Goal: Task Accomplishment & Management: Use online tool/utility

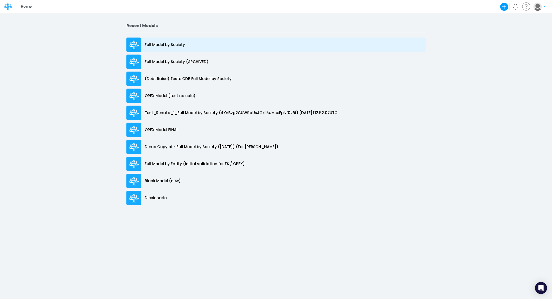
click at [172, 45] on p "Full Model by Society" at bounding box center [165, 45] width 40 height 6
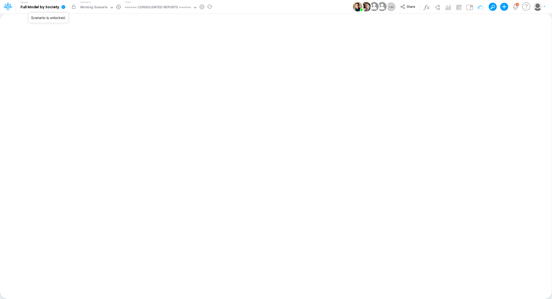
click at [74, 7] on button "button" at bounding box center [73, 6] width 9 height 9
click at [64, 8] on icon at bounding box center [64, 7] width 4 height 4
click at [85, 8] on div "Working Scenario" at bounding box center [94, 8] width 28 height 6
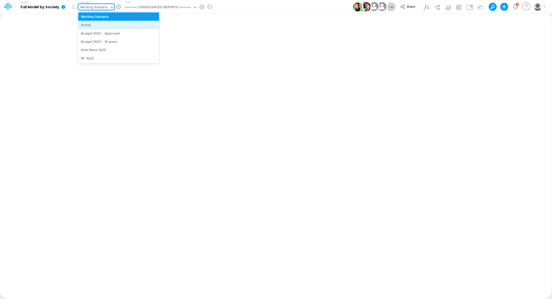
click at [95, 24] on div "Actual" at bounding box center [119, 25] width 76 height 5
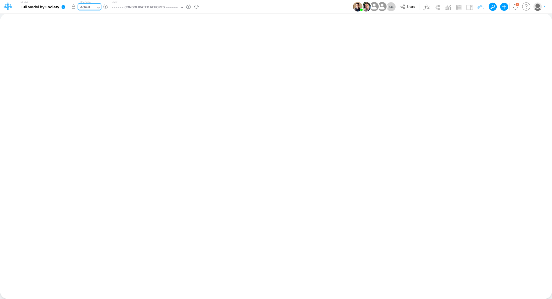
click at [73, 8] on button "button" at bounding box center [73, 6] width 9 height 9
click at [61, 8] on icon at bounding box center [63, 7] width 5 height 5
click at [83, 52] on button "View model info" at bounding box center [89, 52] width 54 height 8
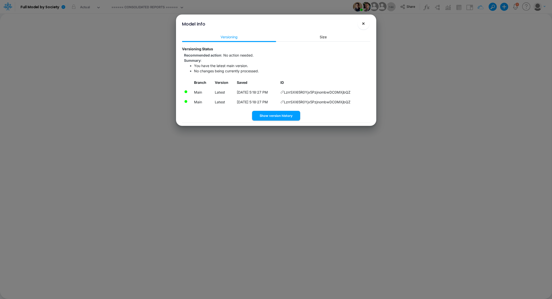
drag, startPoint x: 363, startPoint y: 21, endPoint x: 260, endPoint y: 27, distance: 103.8
click at [363, 21] on span "×" at bounding box center [363, 23] width 3 height 6
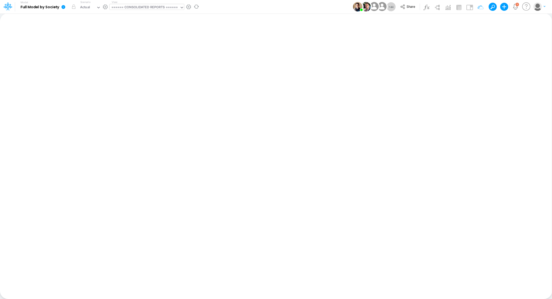
click at [132, 5] on div "====== CONSOLIDATED REPORTS ======" at bounding box center [144, 8] width 67 height 6
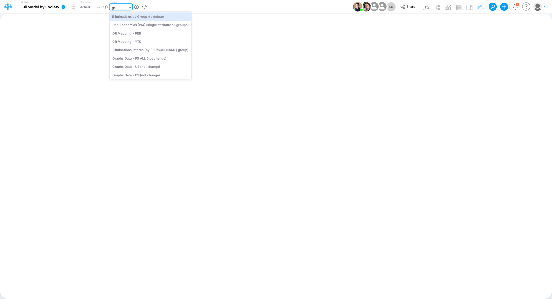
type input "grap"
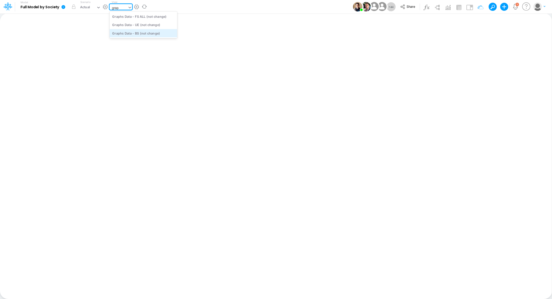
click at [146, 32] on div "Graphs Data - BS (not change)" at bounding box center [144, 33] width 68 height 8
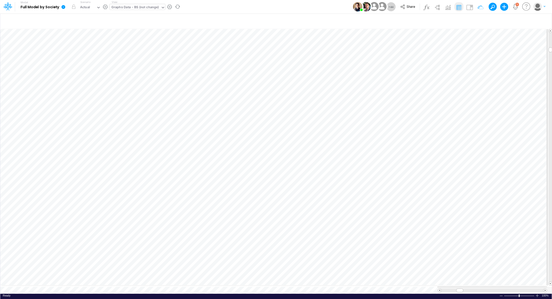
scroll to position [2, 1]
click at [482, 205] on icon "button" at bounding box center [479, 204] width 8 height 5
click at [291, 229] on span "Fiscal Charges - ST Liabilities" at bounding box center [294, 230] width 46 height 6
click at [322, 221] on icon at bounding box center [322, 217] width 8 height 5
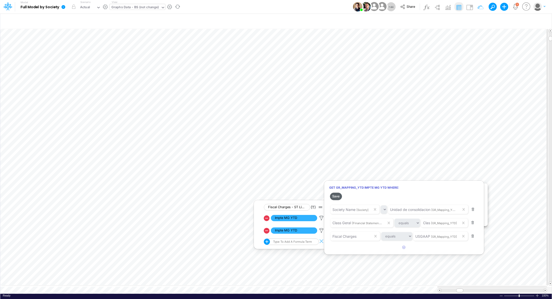
click at [332, 193] on button "Save" at bounding box center [336, 196] width 12 height 7
click at [335, 197] on button "Save" at bounding box center [336, 196] width 12 height 7
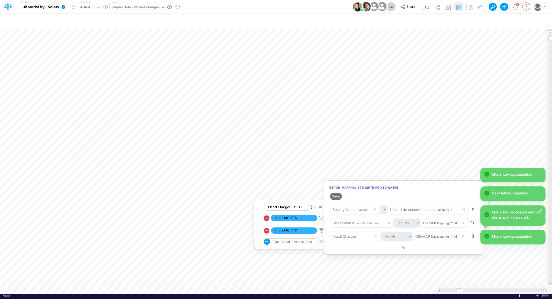
click at [438, 128] on div at bounding box center [276, 151] width 552 height 297
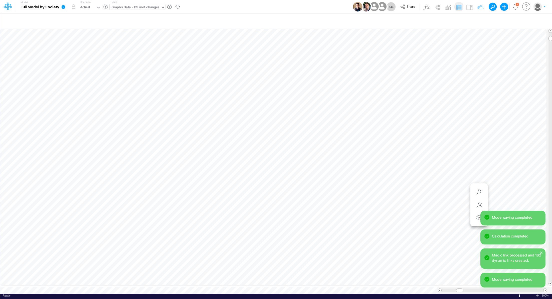
scroll to position [2, 1]
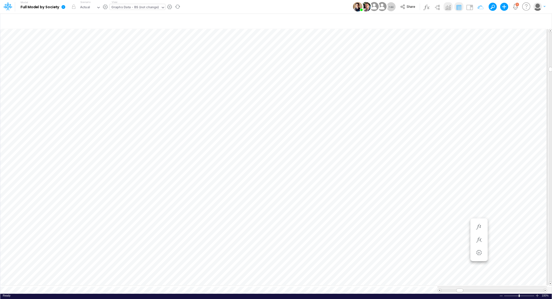
scroll to position [2, 1]
click at [419, 170] on icon "button" at bounding box center [419, 169] width 8 height 5
click at [419, 157] on icon "button" at bounding box center [419, 156] width 8 height 5
click at [418, 125] on button "button" at bounding box center [418, 122] width 9 height 10
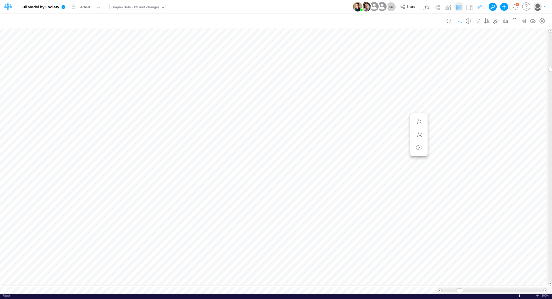
scroll to position [2, 1]
click at [419, 195] on icon "button" at bounding box center [419, 194] width 8 height 5
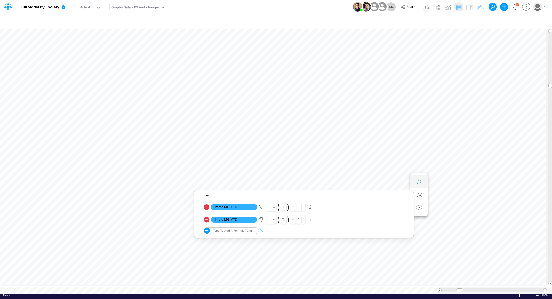
click at [419, 185] on button "button" at bounding box center [418, 182] width 9 height 10
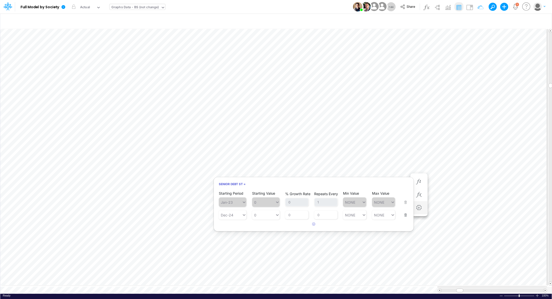
scroll to position [2, 1]
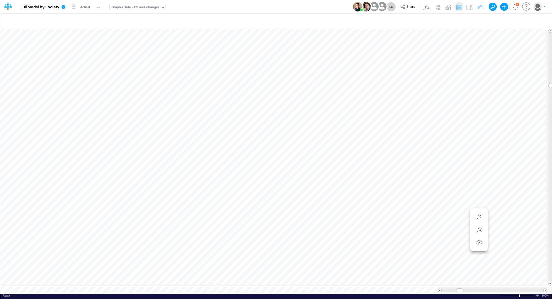
scroll to position [2, 1]
click at [420, 231] on icon "button" at bounding box center [419, 231] width 8 height 5
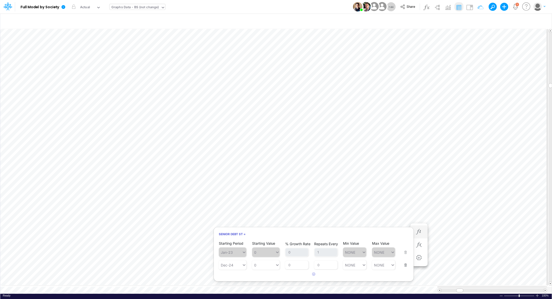
scroll to position [2, 1]
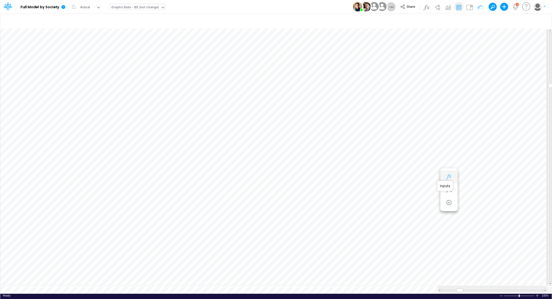
click at [448, 177] on icon "button" at bounding box center [449, 176] width 8 height 5
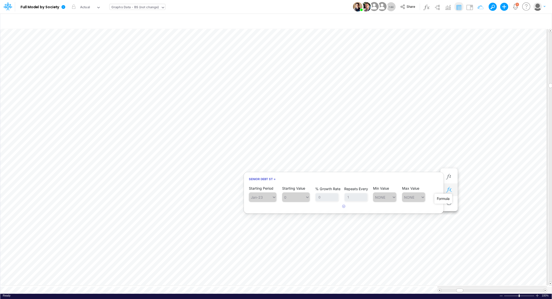
click at [452, 191] on icon "button" at bounding box center [449, 189] width 8 height 5
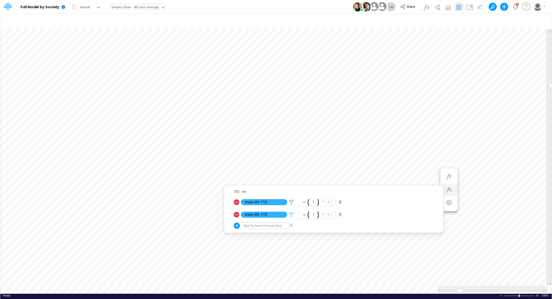
click at [290, 205] on icon at bounding box center [292, 202] width 8 height 5
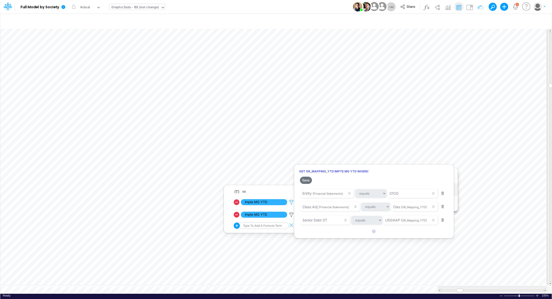
click at [290, 202] on div at bounding box center [276, 151] width 552 height 297
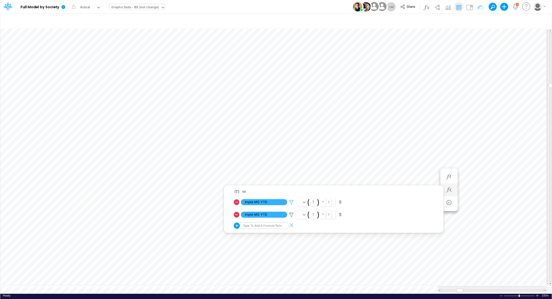
click at [292, 203] on icon at bounding box center [292, 202] width 8 height 5
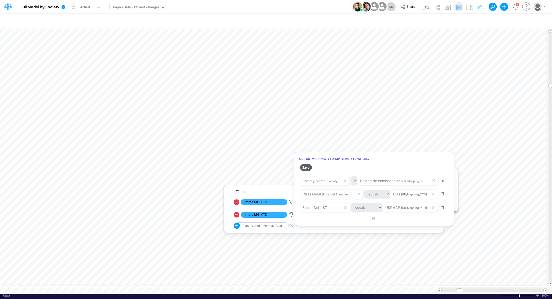
click at [309, 167] on button "Save" at bounding box center [306, 167] width 12 height 7
click at [470, 167] on div at bounding box center [276, 151] width 552 height 297
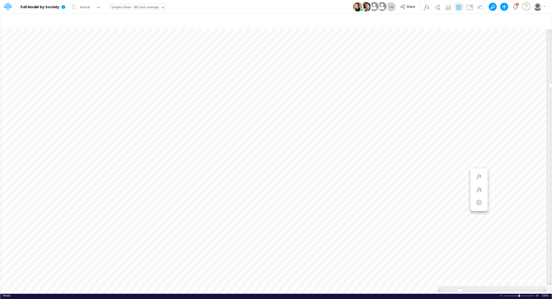
scroll to position [2, 1]
click at [422, 140] on icon "button" at bounding box center [419, 139] width 8 height 5
click at [262, 150] on icon at bounding box center [262, 152] width 8 height 5
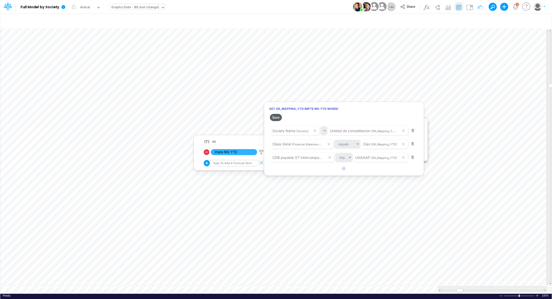
click at [276, 118] on button "Save" at bounding box center [276, 117] width 12 height 7
click at [441, 109] on div at bounding box center [276, 151] width 552 height 297
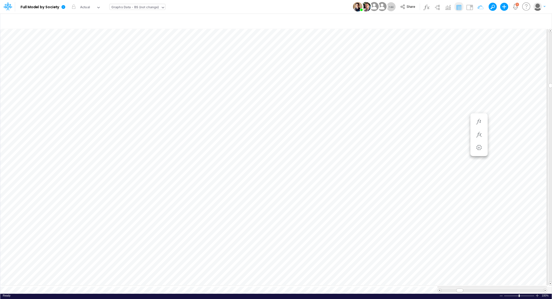
scroll to position [2, 1]
click at [476, 198] on icon "button" at bounding box center [479, 199] width 8 height 5
click at [323, 215] on icon at bounding box center [322, 212] width 8 height 5
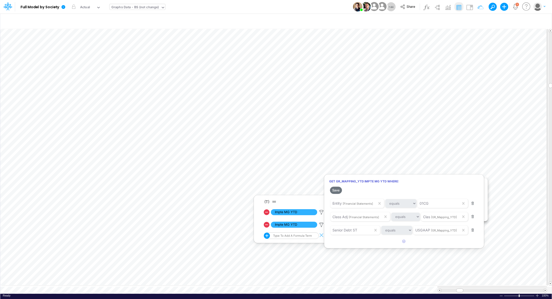
click at [322, 212] on div at bounding box center [276, 151] width 552 height 297
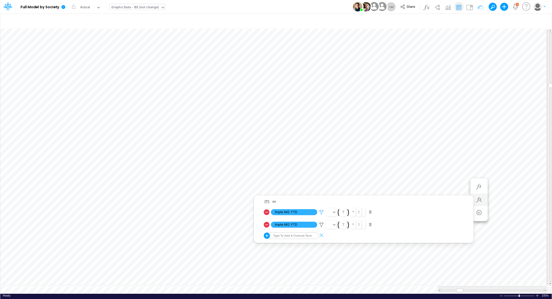
click at [322, 212] on icon at bounding box center [322, 212] width 8 height 5
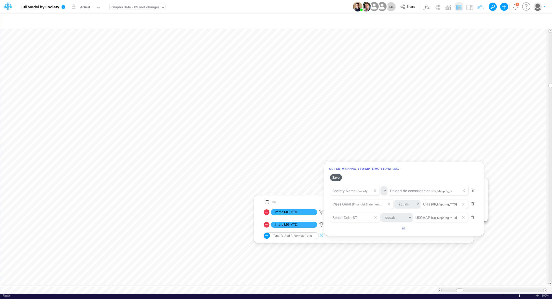
click at [333, 179] on button "Save" at bounding box center [336, 177] width 12 height 7
click at [435, 153] on div at bounding box center [276, 151] width 552 height 297
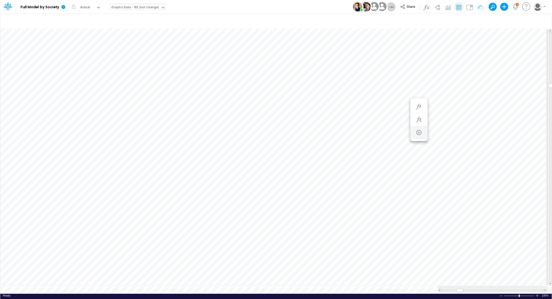
scroll to position [2, 1]
click at [417, 243] on icon "button" at bounding box center [419, 244] width 8 height 5
click at [419, 233] on icon "button" at bounding box center [419, 231] width 8 height 5
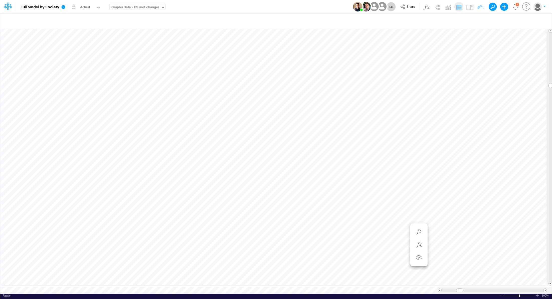
scroll to position [2, 1]
click at [475, 185] on button "button" at bounding box center [478, 187] width 9 height 10
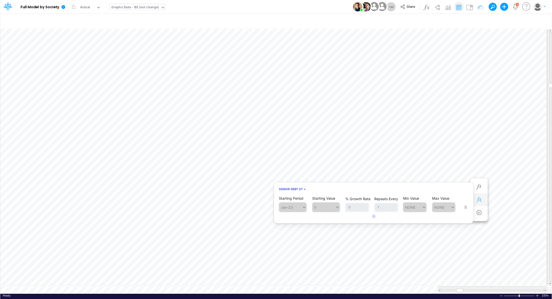
click at [479, 196] on button "button" at bounding box center [478, 200] width 9 height 10
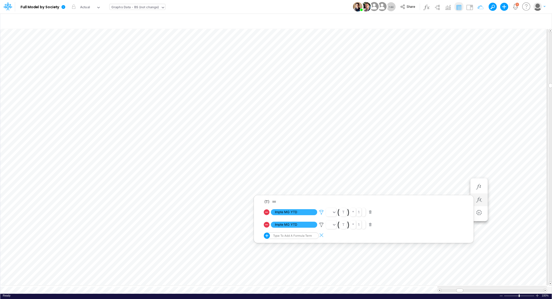
click at [323, 212] on icon at bounding box center [322, 212] width 8 height 5
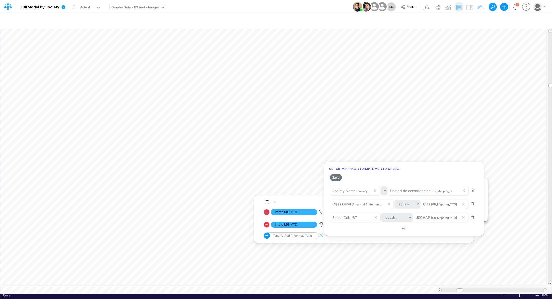
click at [321, 222] on div at bounding box center [276, 151] width 552 height 297
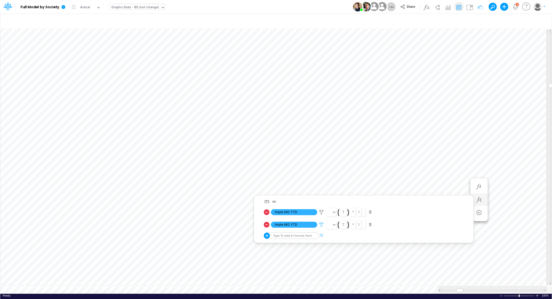
click at [321, 215] on icon at bounding box center [322, 212] width 8 height 5
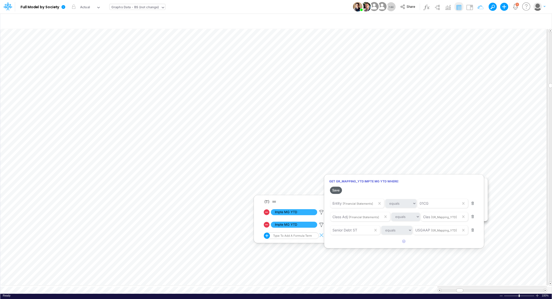
click at [337, 189] on button "Save" at bounding box center [336, 190] width 12 height 7
click at [418, 150] on div at bounding box center [276, 151] width 552 height 297
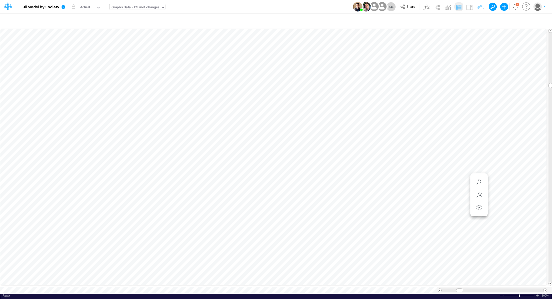
scroll to position [2, 1]
click at [477, 199] on icon "button" at bounding box center [479, 199] width 8 height 5
click at [320, 215] on icon at bounding box center [322, 212] width 8 height 5
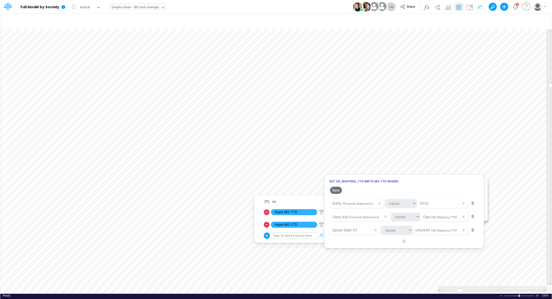
click at [322, 212] on div at bounding box center [276, 151] width 552 height 297
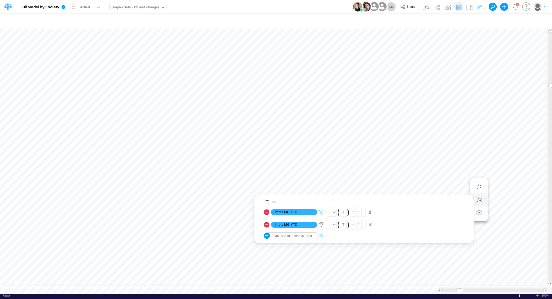
click at [321, 212] on icon at bounding box center [322, 212] width 8 height 5
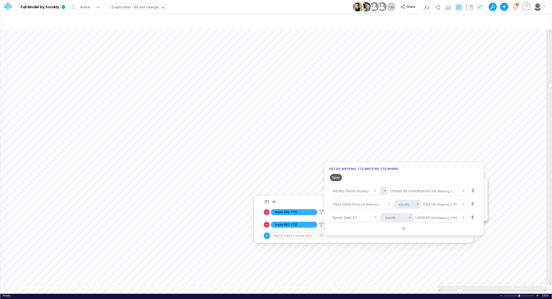
click at [334, 178] on button "Save" at bounding box center [336, 177] width 12 height 7
click at [419, 142] on div at bounding box center [276, 151] width 552 height 297
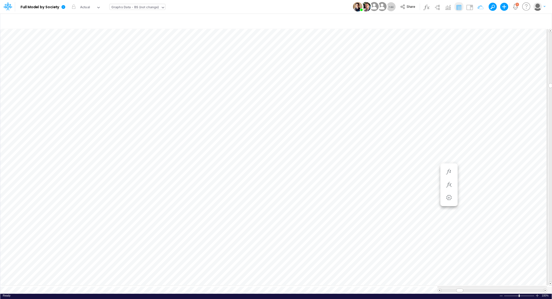
scroll to position [2, 1]
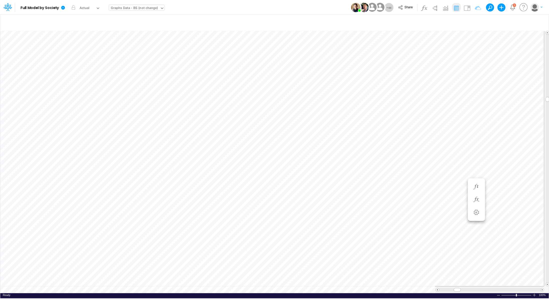
scroll to position [2, 1]
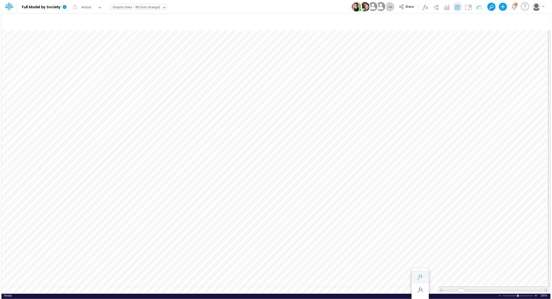
scroll to position [2, 1]
click at [417, 218] on icon "button" at bounding box center [419, 216] width 8 height 5
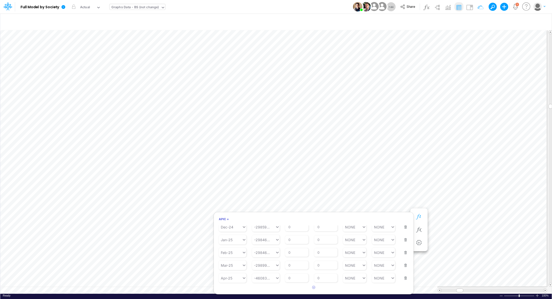
click at [422, 219] on button "button" at bounding box center [418, 217] width 9 height 10
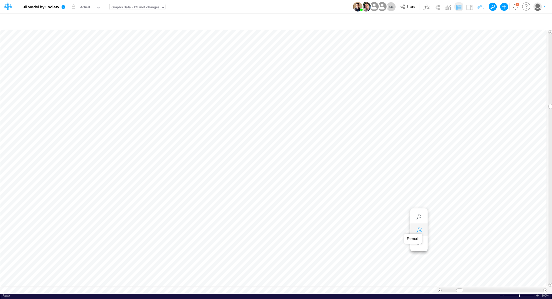
click at [421, 232] on icon "button" at bounding box center [419, 229] width 8 height 5
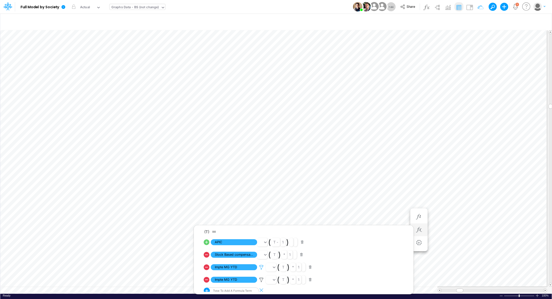
click at [264, 266] on icon at bounding box center [262, 267] width 8 height 5
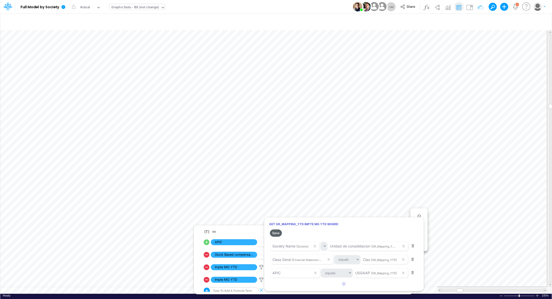
click at [278, 232] on button "Save" at bounding box center [276, 233] width 12 height 7
click at [261, 279] on div at bounding box center [276, 151] width 552 height 297
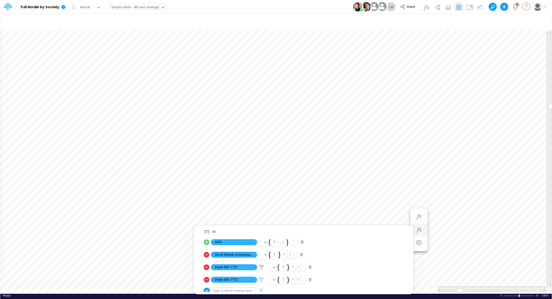
click at [260, 270] on icon at bounding box center [262, 267] width 8 height 5
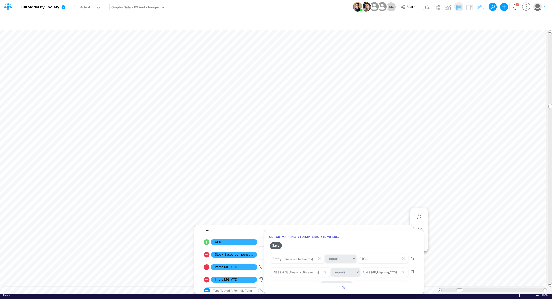
click at [277, 247] on button "Save" at bounding box center [276, 245] width 12 height 7
click at [389, 180] on div at bounding box center [276, 151] width 552 height 297
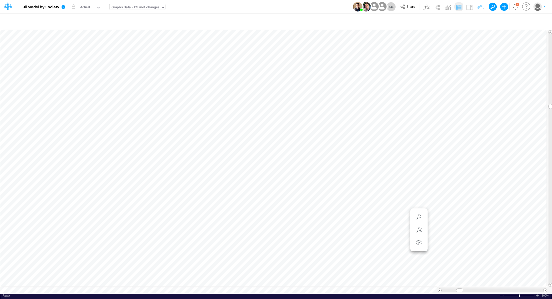
scroll to position [2, 1]
click at [418, 205] on icon "button" at bounding box center [419, 204] width 8 height 5
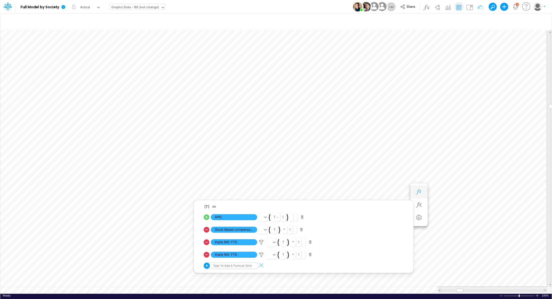
click at [422, 194] on button "button" at bounding box center [418, 192] width 9 height 10
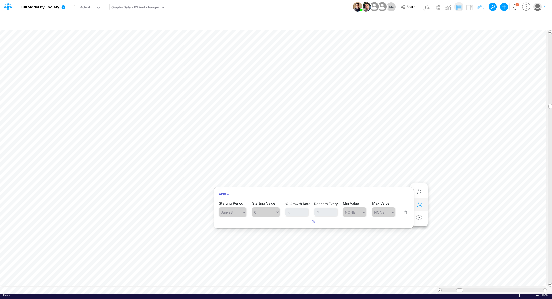
click at [421, 201] on button "button" at bounding box center [418, 205] width 9 height 10
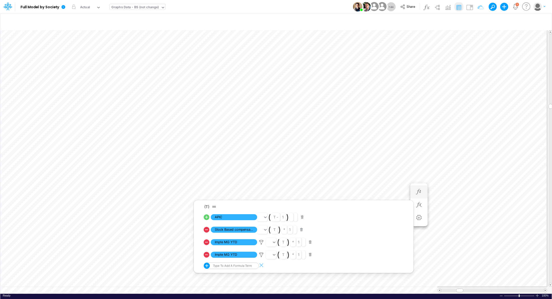
scroll to position [2, 1]
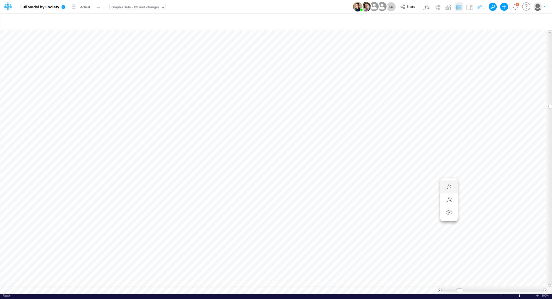
scroll to position [2, 1]
click at [417, 211] on icon "button" at bounding box center [419, 209] width 8 height 5
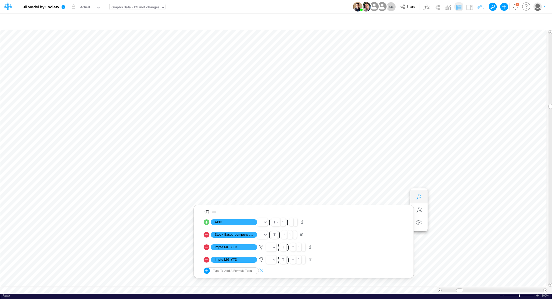
click at [419, 199] on icon "button" at bounding box center [419, 196] width 8 height 5
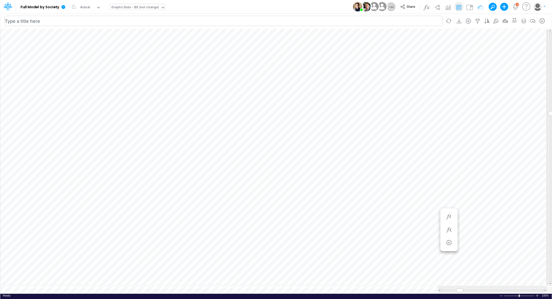
scroll to position [2, 1]
click at [453, 270] on button "button" at bounding box center [448, 270] width 9 height 10
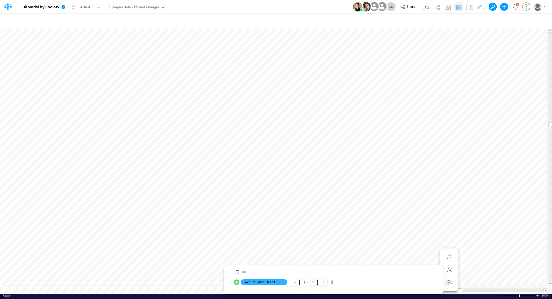
click at [445, 257] on icon "button" at bounding box center [449, 256] width 8 height 5
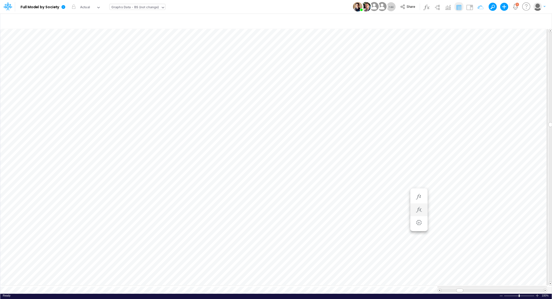
scroll to position [2, 1]
click at [446, 221] on icon "button" at bounding box center [449, 221] width 8 height 5
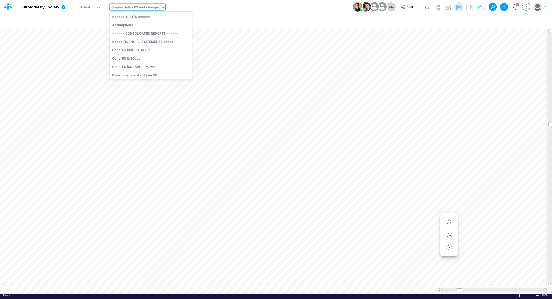
click at [125, 6] on div "Graphs Data - BS (not change)" at bounding box center [135, 8] width 48 height 6
type input "int"
click at [130, 24] on div "Interco G&A" at bounding box center [151, 25] width 82 height 8
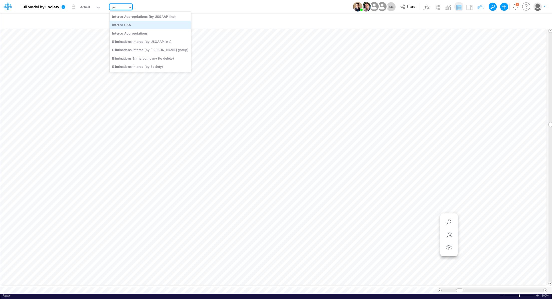
type input "Intercos G&A"
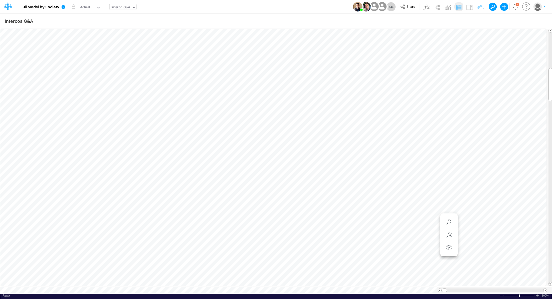
scroll to position [2, 1]
click at [475, 93] on icon "button" at bounding box center [478, 91] width 8 height 5
click at [449, 102] on icon "button" at bounding box center [447, 104] width 8 height 5
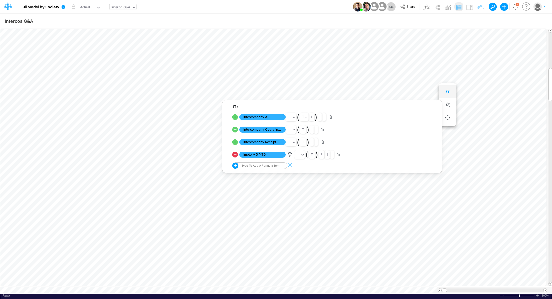
click at [446, 93] on icon "button" at bounding box center [447, 91] width 8 height 5
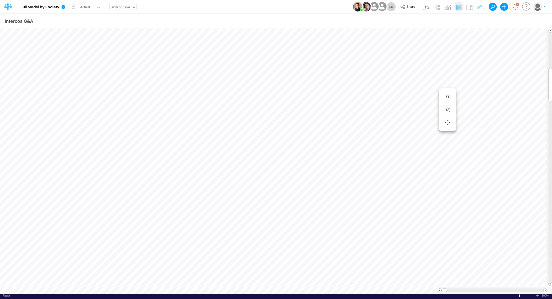
scroll to position [2, 1]
click at [451, 92] on button "button" at bounding box center [447, 92] width 9 height 10
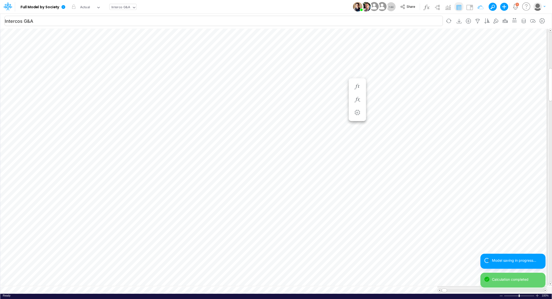
scroll to position [2, 1]
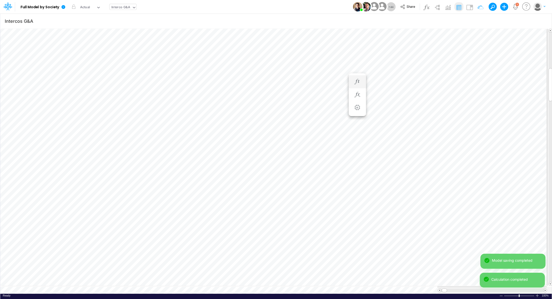
click at [352, 83] on li "Intercompany AR =" at bounding box center [357, 81] width 17 height 13
click at [357, 83] on icon "button" at bounding box center [357, 81] width 8 height 5
click at [450, 107] on icon "button" at bounding box center [447, 106] width 8 height 5
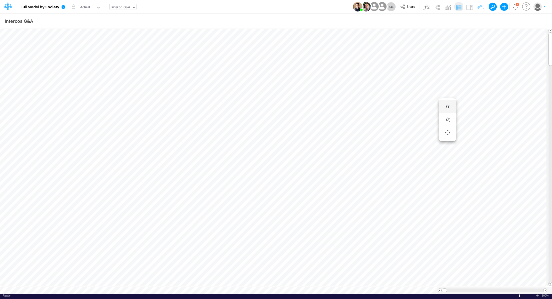
scroll to position [2, 1]
click at [355, 70] on icon "button" at bounding box center [357, 69] width 8 height 5
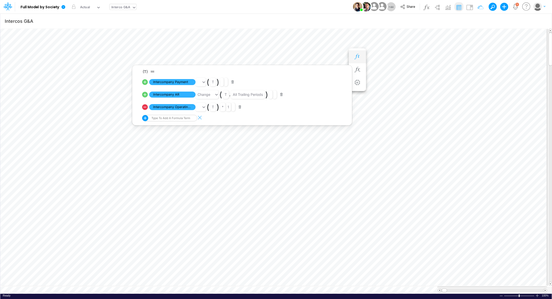
click at [357, 57] on icon "button" at bounding box center [357, 56] width 8 height 5
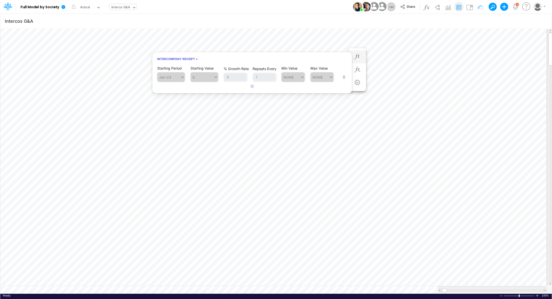
scroll to position [2, 1]
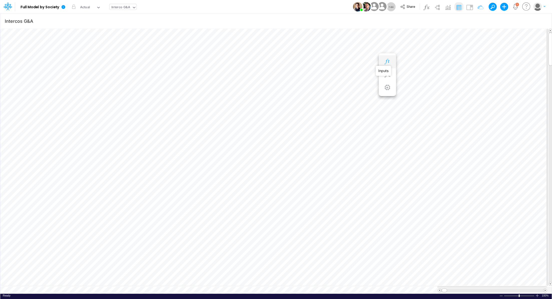
click at [386, 61] on icon "button" at bounding box center [387, 61] width 8 height 5
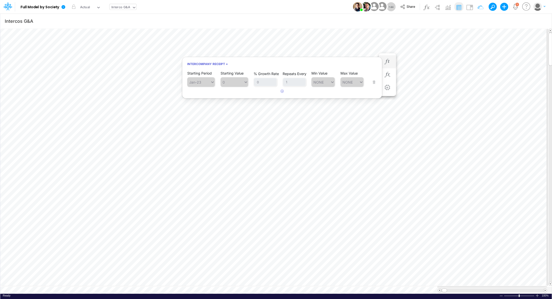
scroll to position [2, 1]
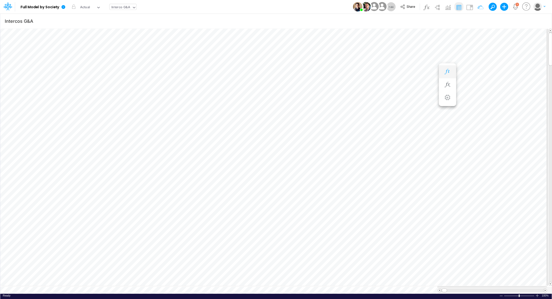
click at [450, 71] on icon "button" at bounding box center [447, 71] width 8 height 5
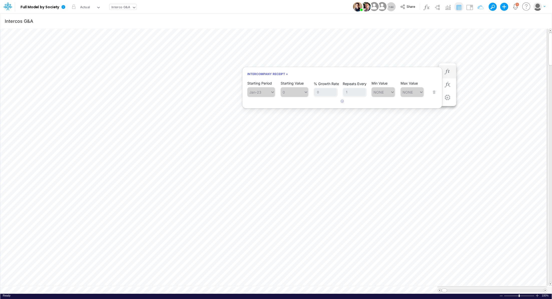
scroll to position [2, 1]
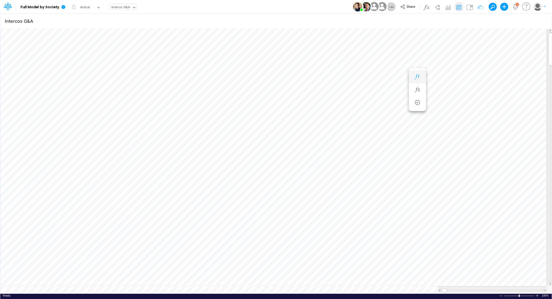
click at [420, 77] on icon "button" at bounding box center [417, 76] width 8 height 5
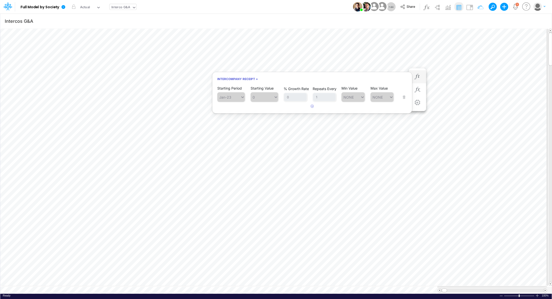
scroll to position [2, 1]
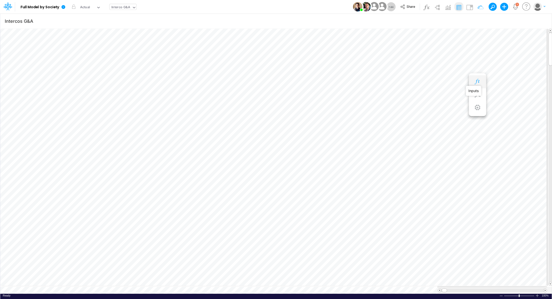
click at [478, 82] on icon "button" at bounding box center [478, 81] width 8 height 5
click at [419, 81] on icon "button" at bounding box center [417, 81] width 8 height 5
click at [423, 116] on li "Intercompany Receipt =" at bounding box center [417, 116] width 17 height 13
click at [420, 116] on icon "button" at bounding box center [417, 116] width 8 height 5
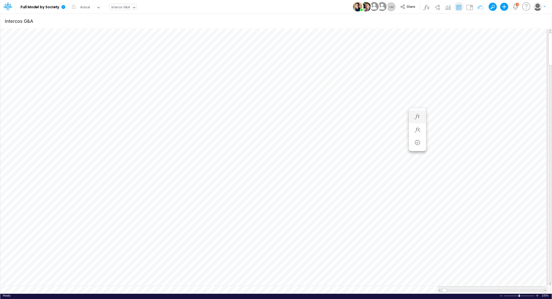
scroll to position [2, 1]
click at [475, 139] on icon "button" at bounding box center [478, 136] width 8 height 5
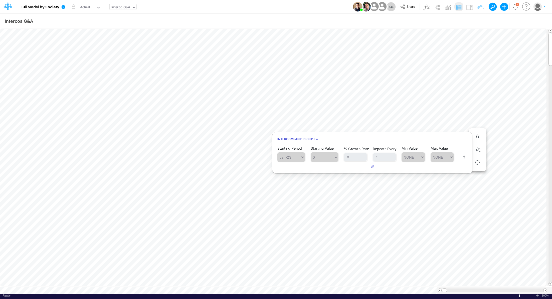
scroll to position [2, 1]
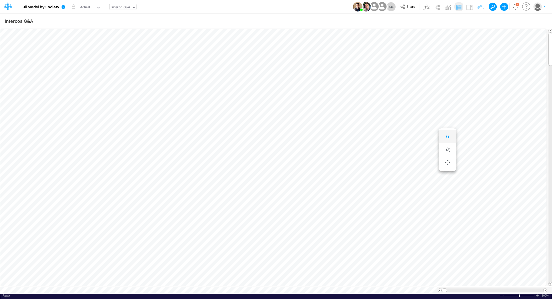
click at [449, 138] on icon "button" at bounding box center [447, 136] width 8 height 5
click at [453, 154] on li at bounding box center [447, 154] width 17 height 13
click at [449, 154] on icon "button" at bounding box center [447, 154] width 8 height 5
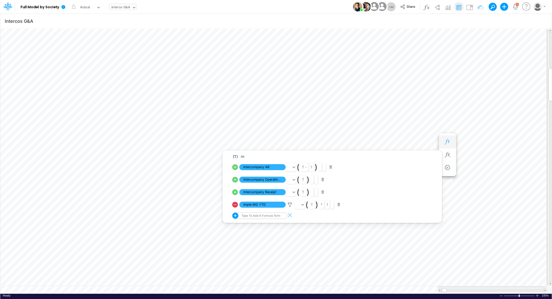
click at [446, 143] on icon "button" at bounding box center [447, 141] width 8 height 5
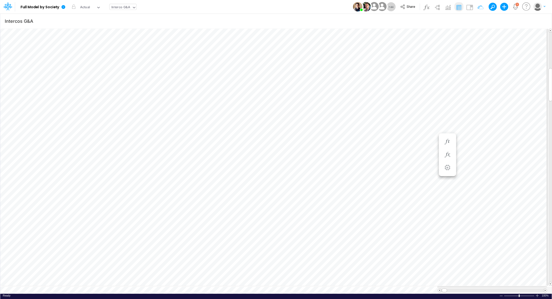
scroll to position [2, 1]
click at [473, 141] on div "Intercompany AR =" at bounding box center [477, 142] width 9 height 10
click at [475, 141] on icon "button" at bounding box center [478, 141] width 8 height 5
click at [479, 145] on button "button" at bounding box center [477, 142] width 9 height 10
click at [451, 136] on button "button" at bounding box center [447, 137] width 9 height 10
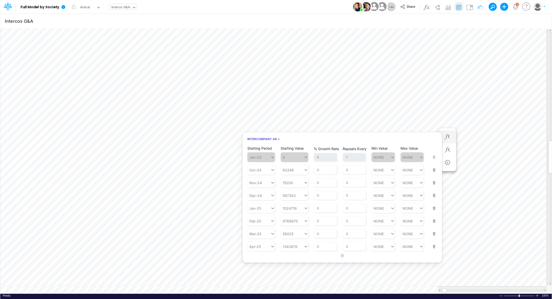
scroll to position [2, 1]
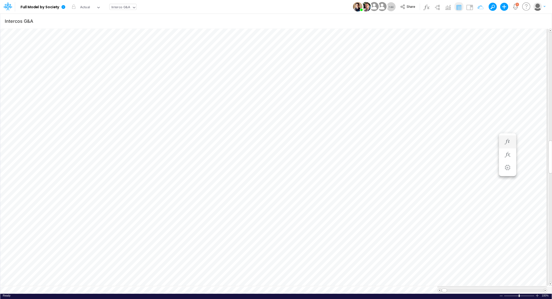
scroll to position [2, 1]
click at [475, 138] on icon "button" at bounding box center [478, 136] width 8 height 5
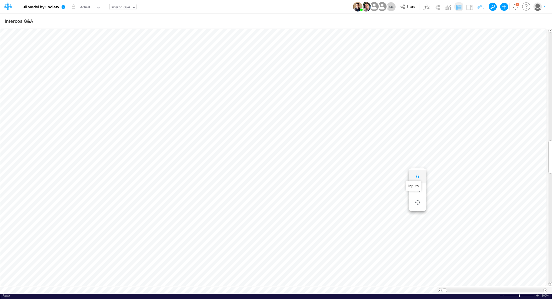
click at [420, 176] on icon "button" at bounding box center [417, 176] width 8 height 5
click at [443, 168] on icon "button" at bounding box center [447, 166] width 8 height 5
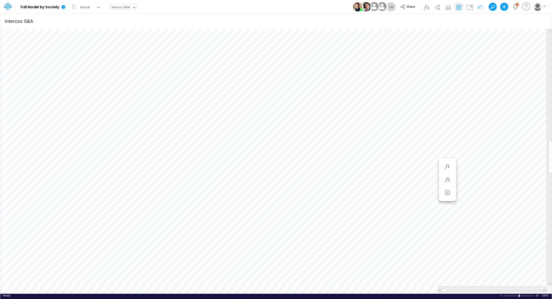
scroll to position [2, 1]
click at [450, 104] on icon "button" at bounding box center [447, 104] width 8 height 5
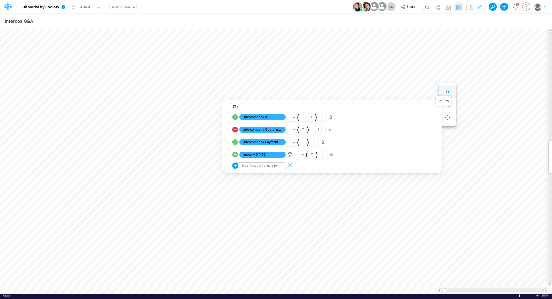
click at [447, 92] on icon "button" at bounding box center [447, 91] width 8 height 5
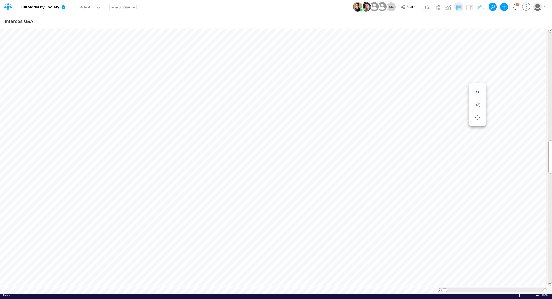
scroll to position [2, 1]
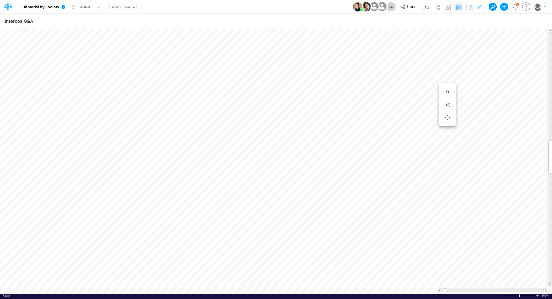
scroll to position [2, 1]
click at [449, 173] on icon "button" at bounding box center [447, 174] width 8 height 5
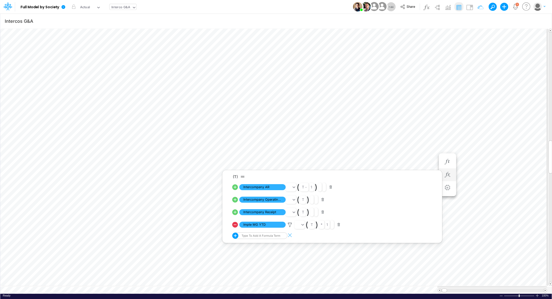
click at [451, 168] on li "(T) Intercompany AR ( t - 1 ) Intercompany Operating Revenue ( t ) Intercompany…" at bounding box center [447, 174] width 17 height 13
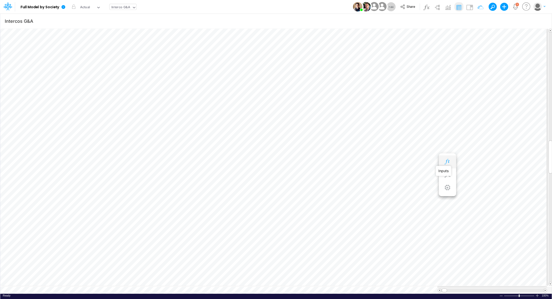
click at [449, 163] on icon "button" at bounding box center [447, 161] width 8 height 5
click at [482, 174] on li at bounding box center [477, 174] width 17 height 13
click at [478, 174] on icon "button" at bounding box center [478, 174] width 8 height 5
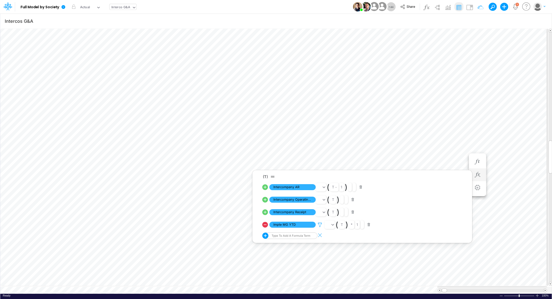
click at [320, 224] on icon at bounding box center [320, 224] width 8 height 5
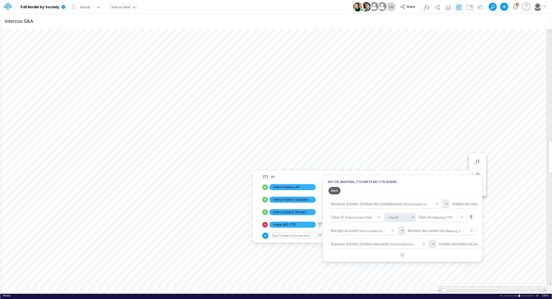
click at [338, 191] on button "Save" at bounding box center [334, 190] width 12 height 7
click at [434, 159] on div at bounding box center [276, 151] width 552 height 297
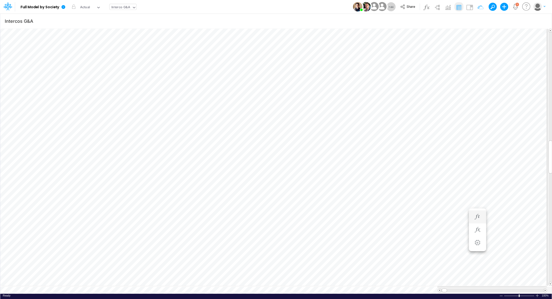
click at [473, 218] on li "Intercompany AP =" at bounding box center [477, 216] width 17 height 13
click at [476, 217] on icon "button" at bounding box center [478, 216] width 8 height 5
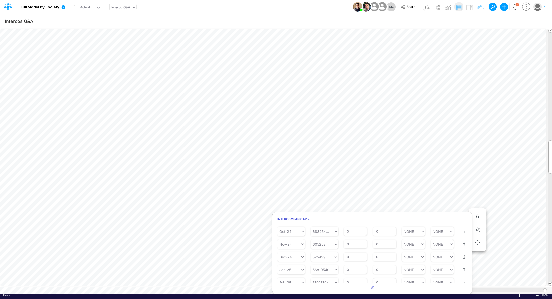
scroll to position [49, 0]
click at [475, 234] on button "button" at bounding box center [477, 230] width 9 height 10
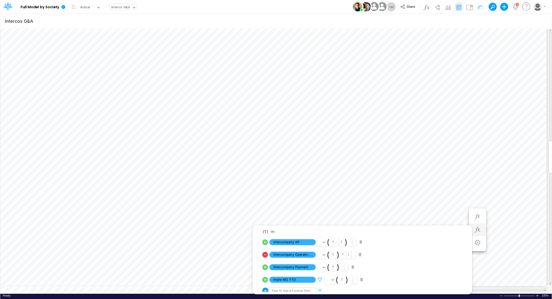
click at [319, 279] on icon at bounding box center [320, 279] width 8 height 5
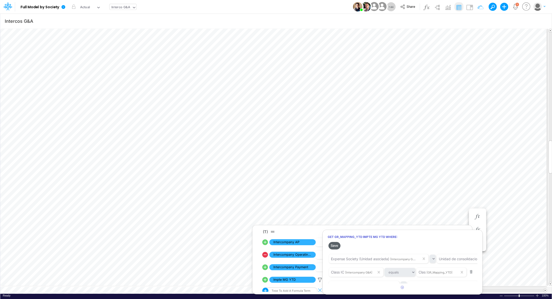
click at [334, 246] on button "Save" at bounding box center [334, 245] width 12 height 7
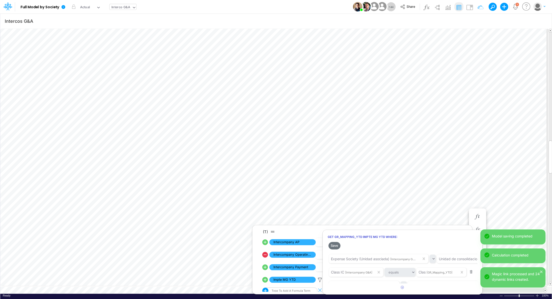
click at [412, 192] on div at bounding box center [276, 151] width 552 height 297
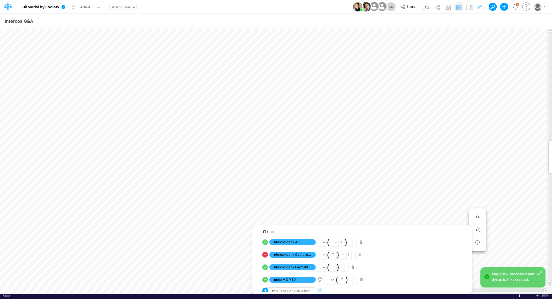
scroll to position [2, 1]
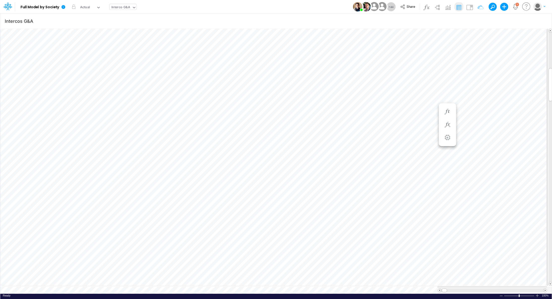
scroll to position [2, 1]
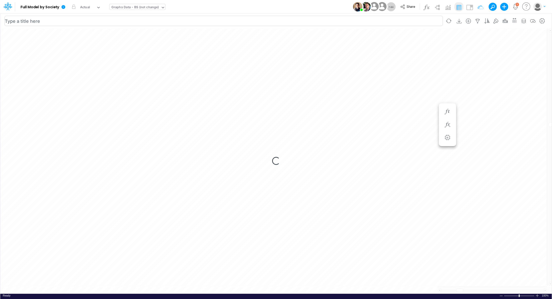
scroll to position [2, 1]
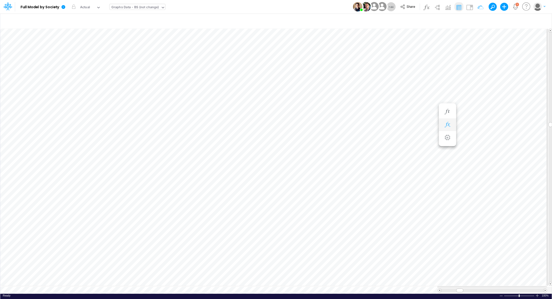
click at [450, 127] on button "button" at bounding box center [447, 125] width 9 height 10
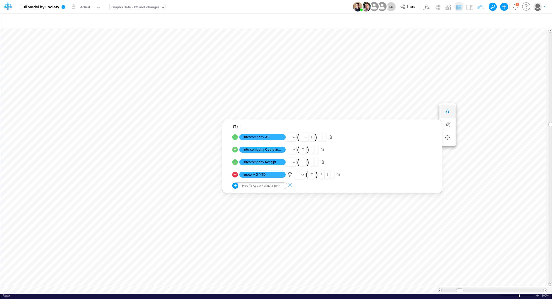
click at [449, 108] on button "button" at bounding box center [447, 112] width 9 height 10
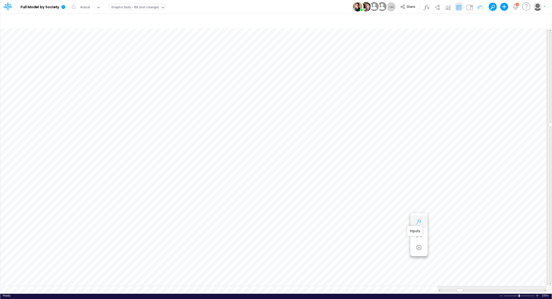
click at [420, 220] on icon "button" at bounding box center [419, 221] width 8 height 5
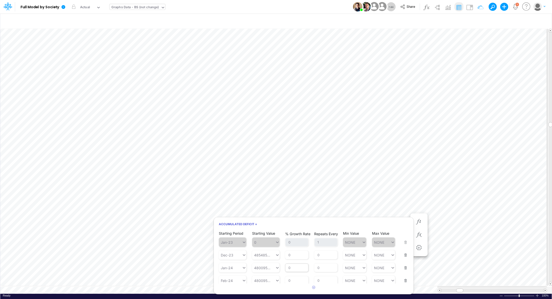
scroll to position [182, 0]
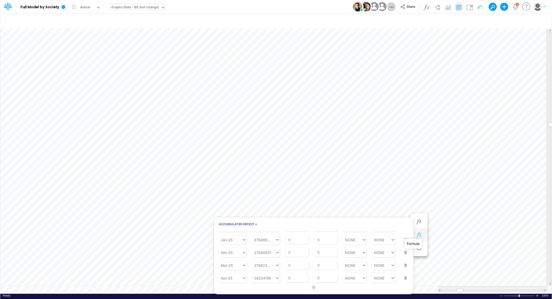
click at [416, 235] on icon "button" at bounding box center [419, 234] width 8 height 5
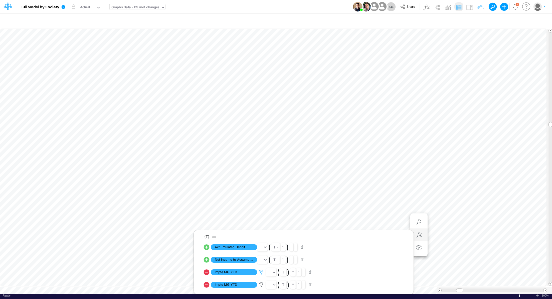
click at [263, 273] on icon at bounding box center [262, 272] width 8 height 5
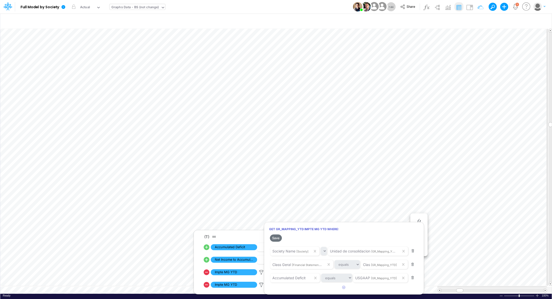
click at [435, 207] on div at bounding box center [276, 151] width 552 height 297
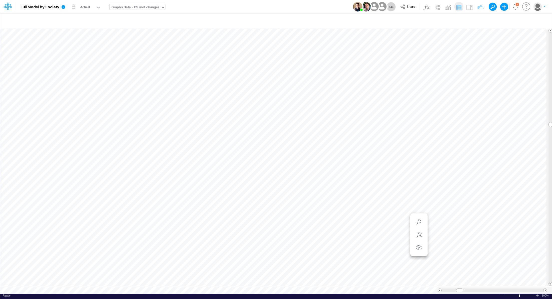
scroll to position [2, 1]
click at [141, 9] on div "Graphs Data - BS (not change)" at bounding box center [135, 8] width 48 height 6
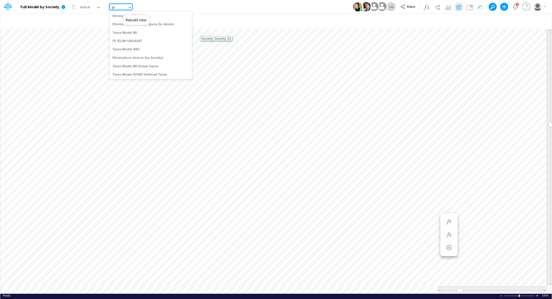
scroll to position [20, 0]
type input "e"
type input "o"
type input "i"
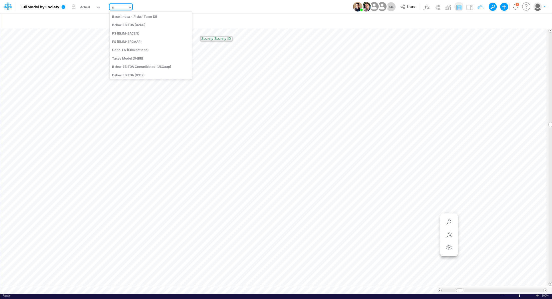
type input "[PERSON_NAME]"
click at [142, 59] on div "Eliminations Interco (by [PERSON_NAME] group)" at bounding box center [151, 58] width 82 height 8
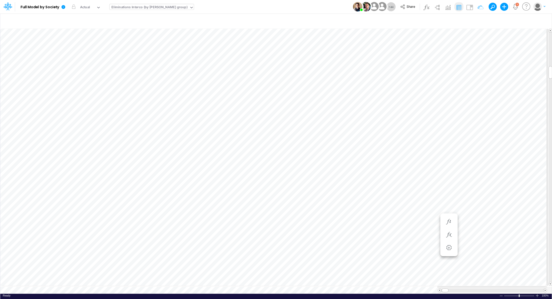
scroll to position [2, 1]
click at [461, 100] on icon "button" at bounding box center [463, 99] width 8 height 5
click at [464, 86] on icon "button" at bounding box center [463, 86] width 8 height 5
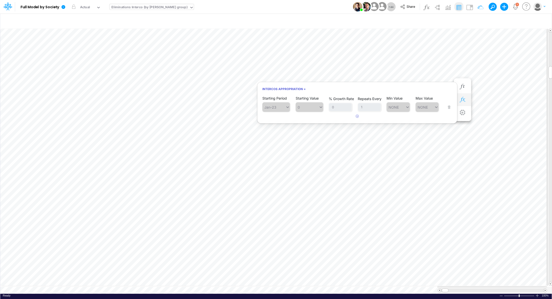
click at [466, 100] on button "button" at bounding box center [462, 100] width 9 height 10
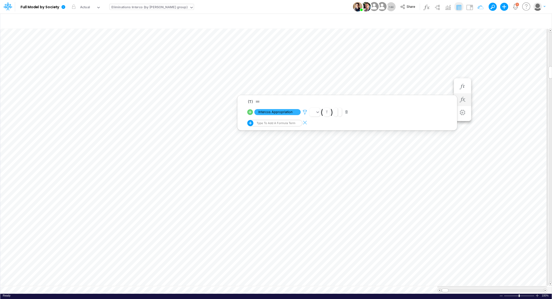
click at [306, 112] on icon at bounding box center [305, 112] width 8 height 5
click at [320, 76] on button "Save" at bounding box center [319, 77] width 12 height 7
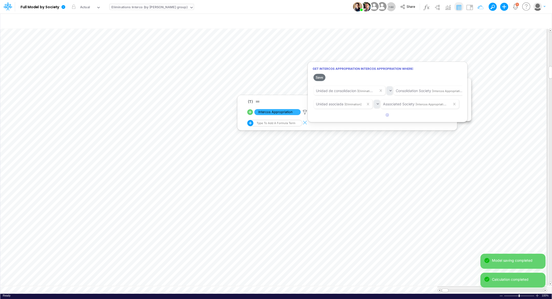
click at [389, 180] on div at bounding box center [276, 151] width 552 height 297
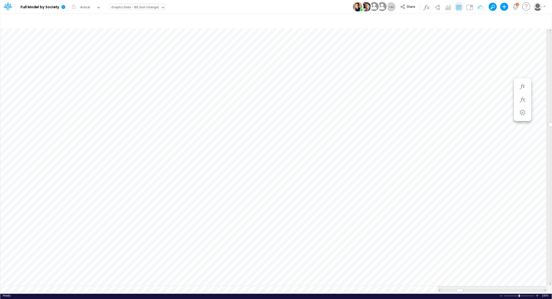
scroll to position [2, 1]
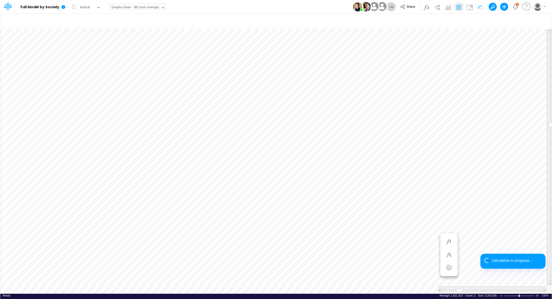
scroll to position [2, 1]
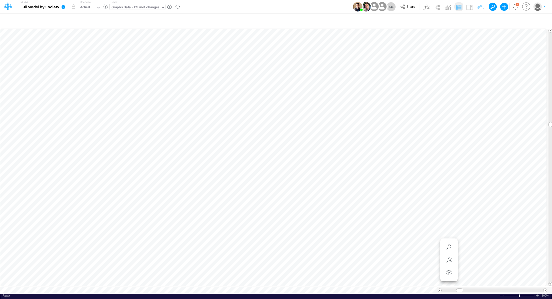
click at [62, 8] on icon at bounding box center [64, 7] width 4 height 4
click at [85, 54] on button "View model info" at bounding box center [89, 52] width 54 height 8
